Goal: Task Accomplishment & Management: Use online tool/utility

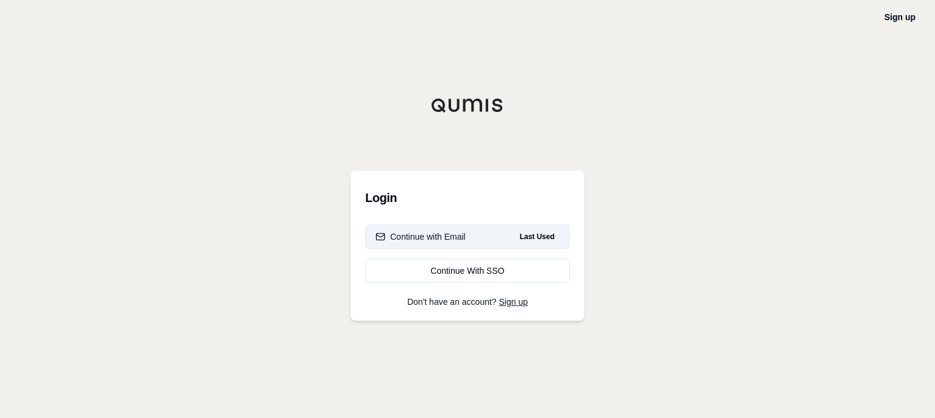
click at [448, 235] on div "Continue with Email" at bounding box center [420, 237] width 90 height 12
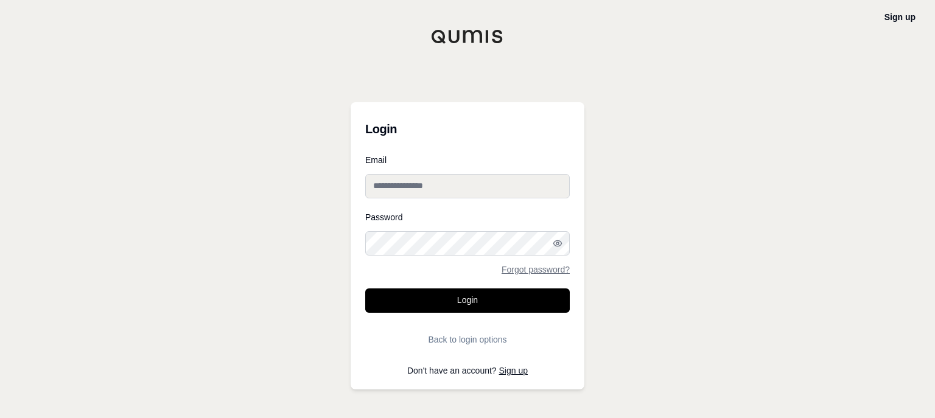
type input "**********"
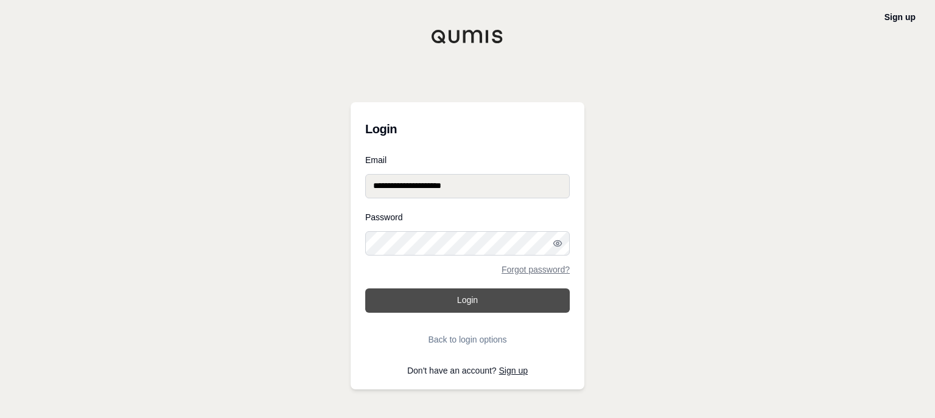
click at [449, 292] on button "Login" at bounding box center [467, 300] width 204 height 24
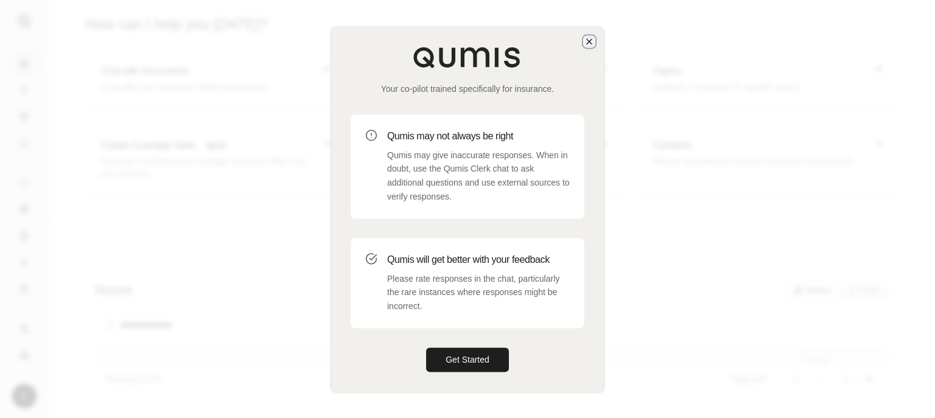
click at [590, 41] on icon "button" at bounding box center [589, 42] width 10 height 10
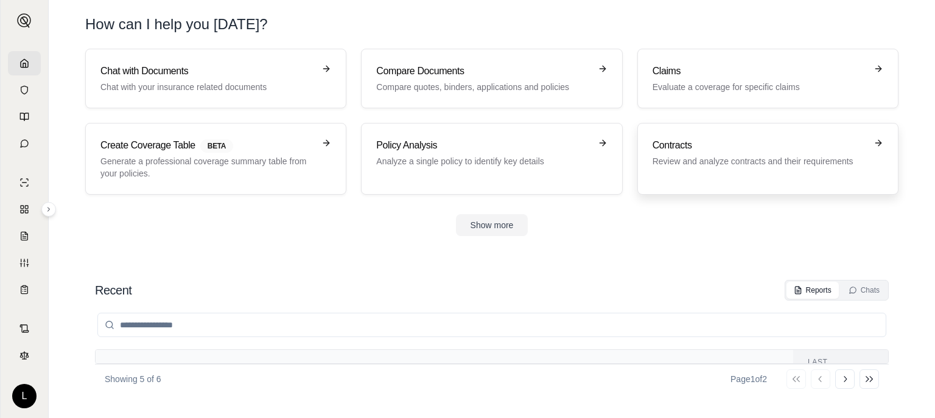
click at [713, 161] on p "Review and analyze contracts and their requirements" at bounding box center [759, 161] width 214 height 12
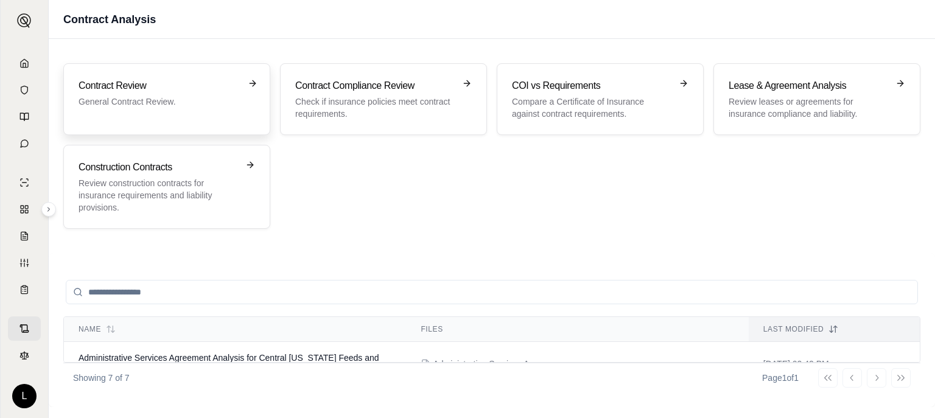
click at [180, 102] on p "General Contract Review." at bounding box center [157, 102] width 159 height 12
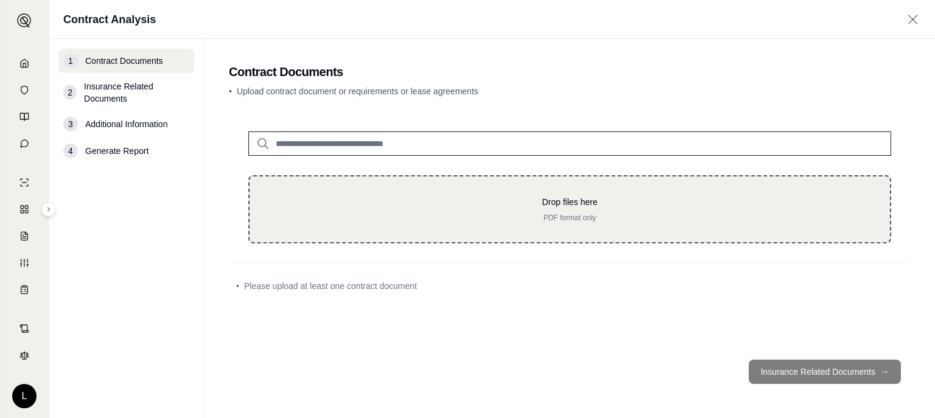
click at [588, 200] on p "Drop files here" at bounding box center [569, 202] width 601 height 12
click at [611, 229] on div "Drop files here PDF format only" at bounding box center [569, 209] width 643 height 68
type input "**********"
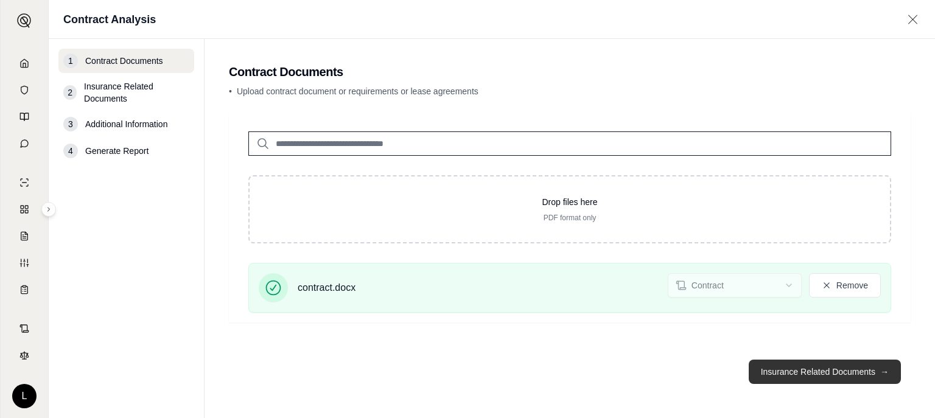
click at [821, 372] on button "Insurance Related Documents →" at bounding box center [824, 372] width 152 height 24
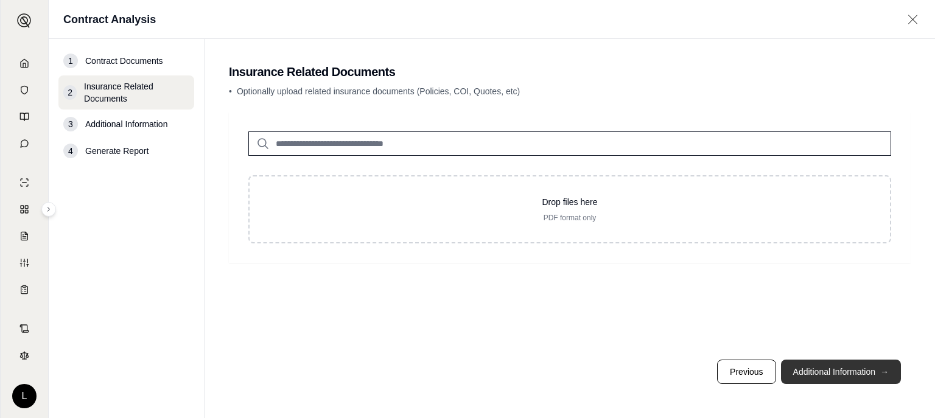
click at [822, 378] on button "Additional Information →" at bounding box center [841, 372] width 120 height 24
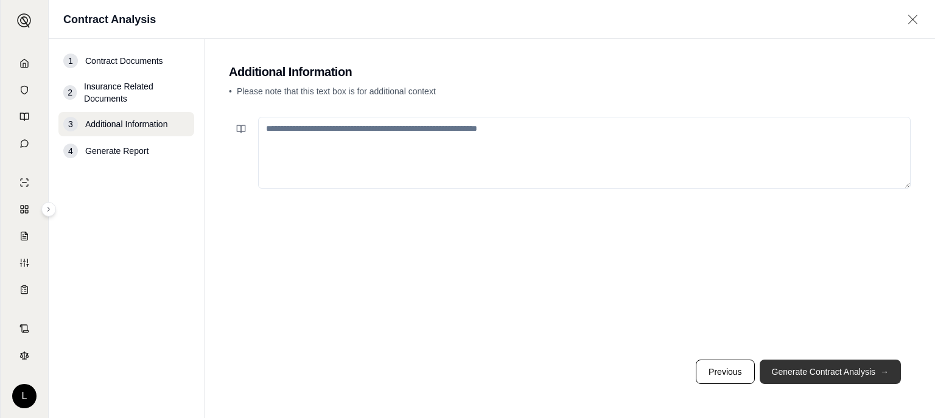
click at [822, 378] on button "Generate Contract Analysis →" at bounding box center [829, 372] width 141 height 24
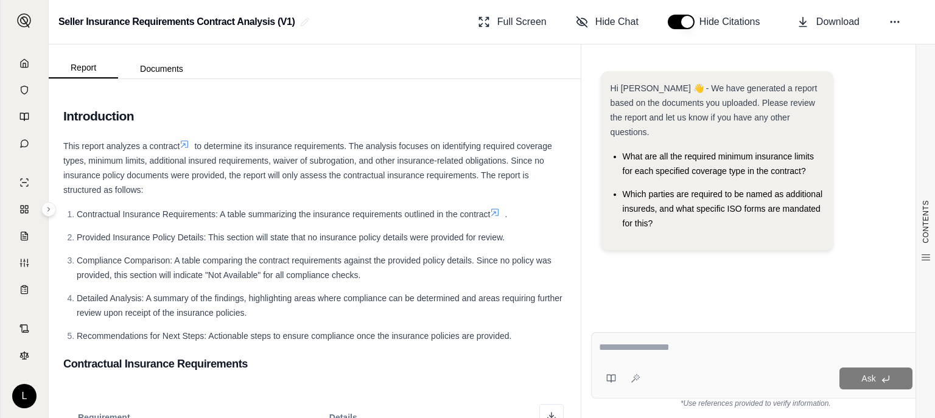
click at [665, 345] on textarea at bounding box center [756, 347] width 314 height 15
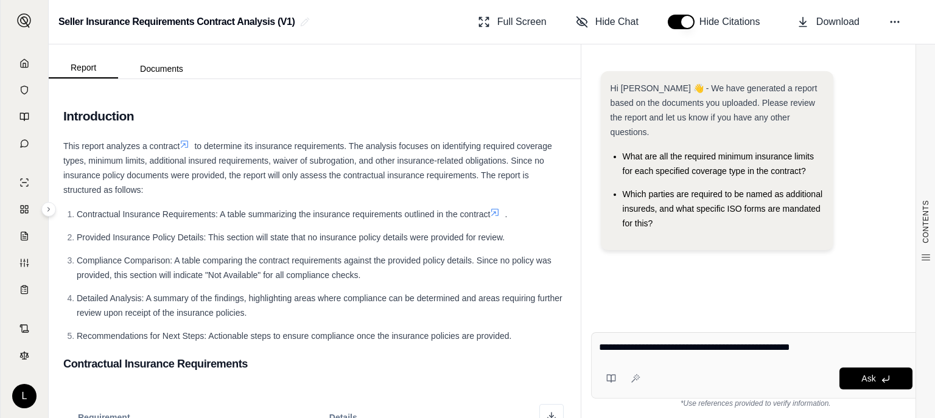
type textarea "**********"
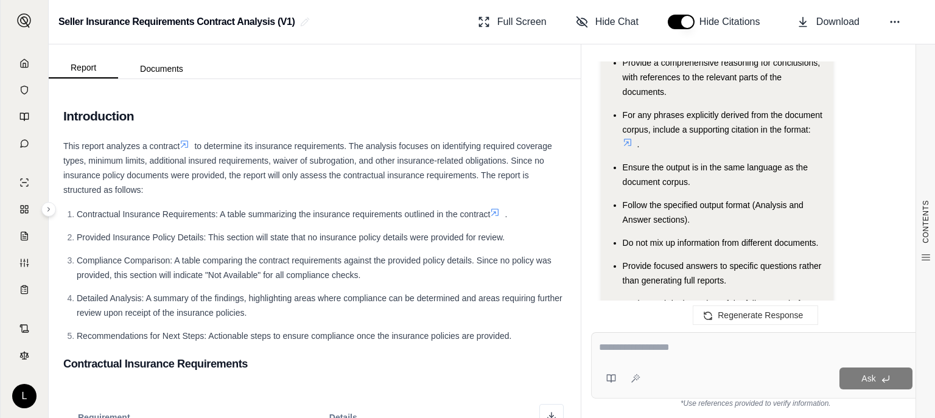
scroll to position [382, 0]
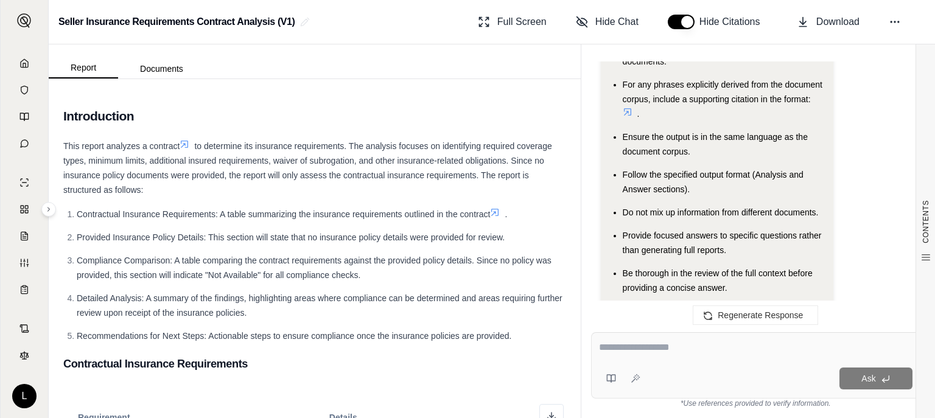
click at [755, 377] on div "Ask" at bounding box center [778, 379] width 267 height 22
click at [773, 349] on textarea at bounding box center [755, 347] width 313 height 15
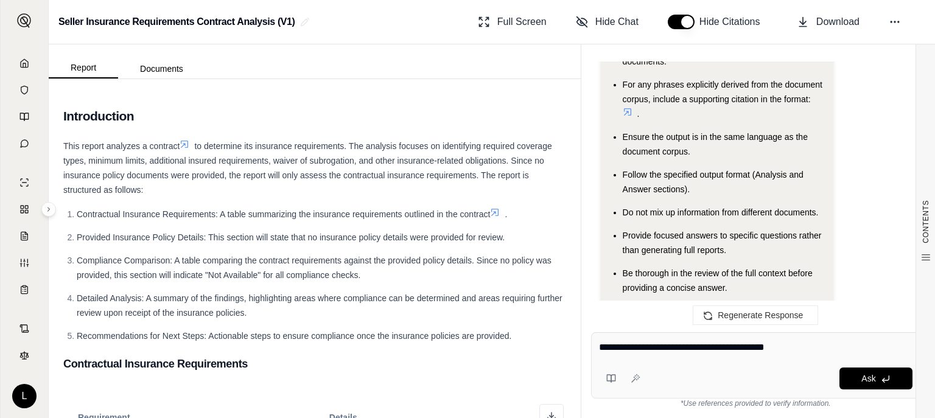
type textarea "**********"
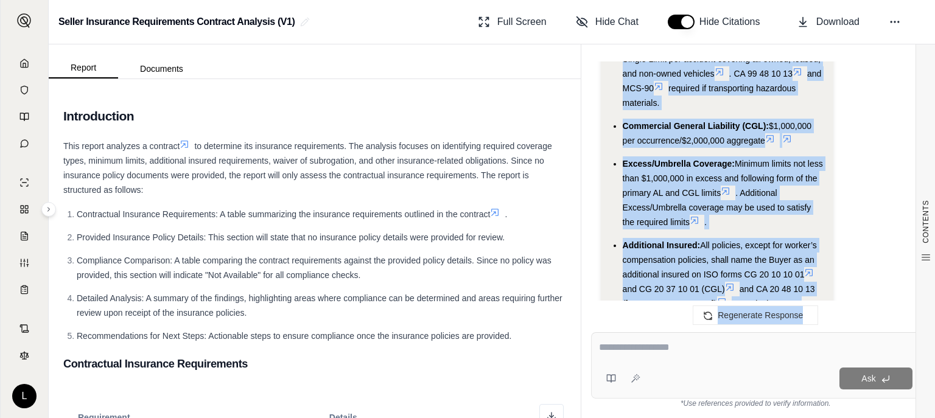
scroll to position [1887, 0]
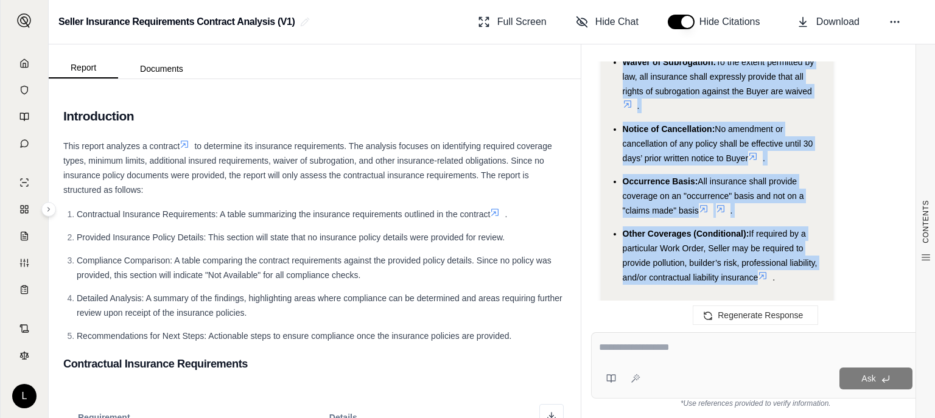
drag, startPoint x: 610, startPoint y: 105, endPoint x: 775, endPoint y: 242, distance: 213.9
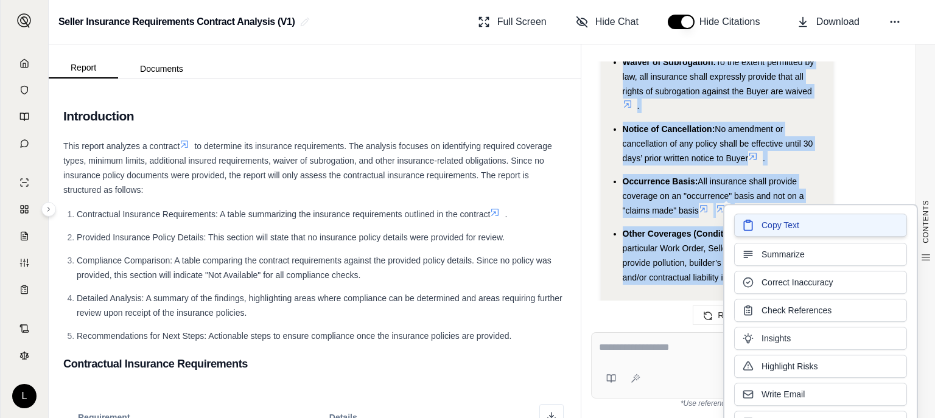
click at [752, 222] on icon at bounding box center [748, 225] width 12 height 12
